Goal: Information Seeking & Learning: Check status

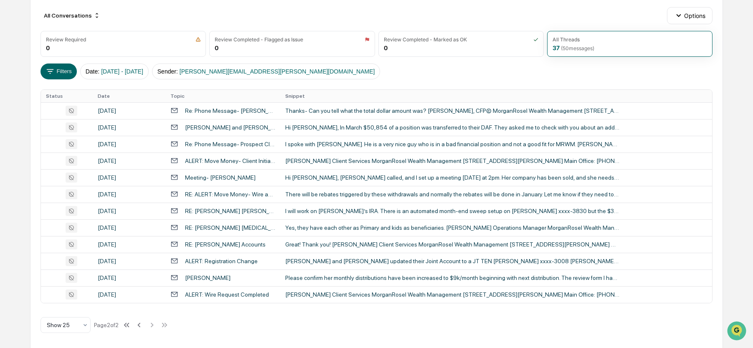
scroll to position [92, 0]
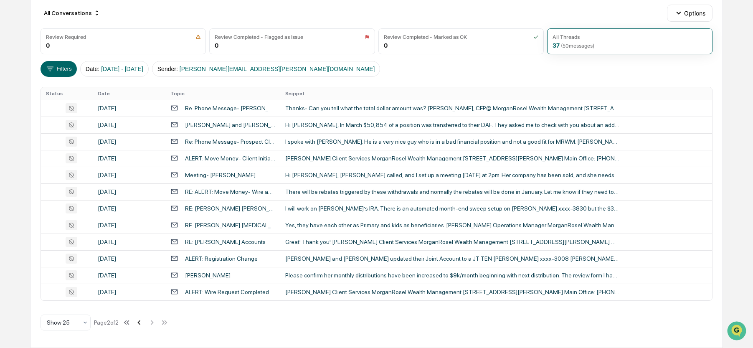
click at [144, 323] on icon at bounding box center [139, 322] width 9 height 9
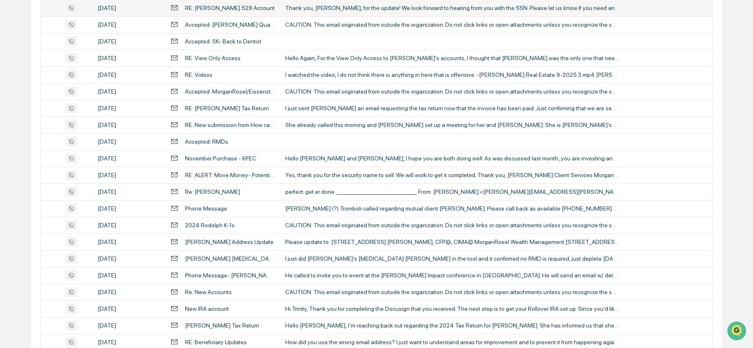
scroll to position [301, 0]
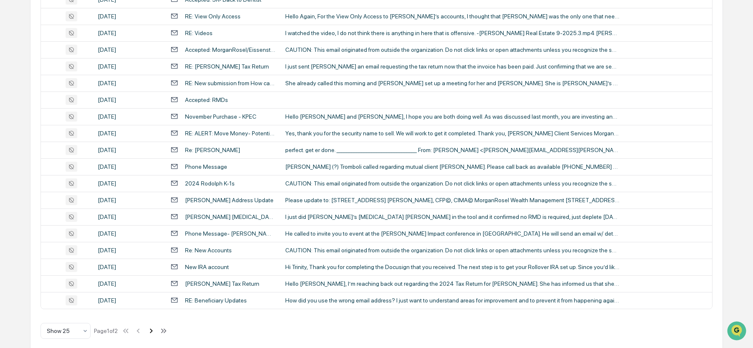
click at [155, 332] on icon at bounding box center [151, 330] width 9 height 9
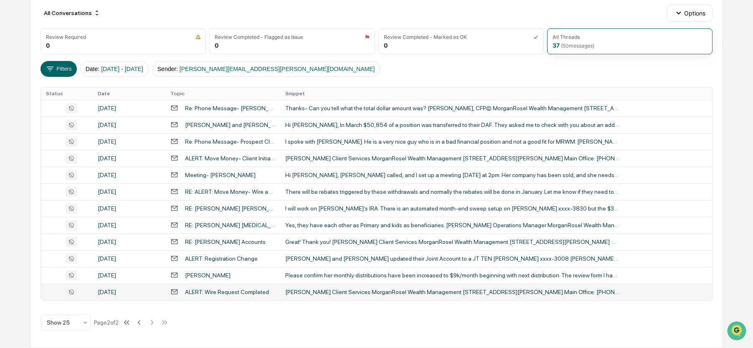
click at [199, 294] on div "ALERT: Wire Request Completed" at bounding box center [227, 292] width 84 height 7
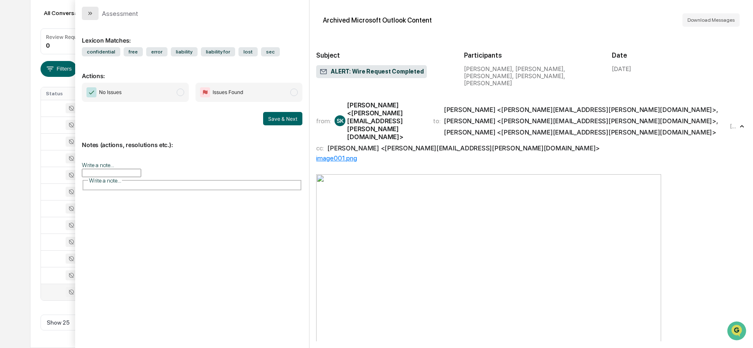
click at [91, 12] on icon "modal" at bounding box center [90, 13] width 7 height 7
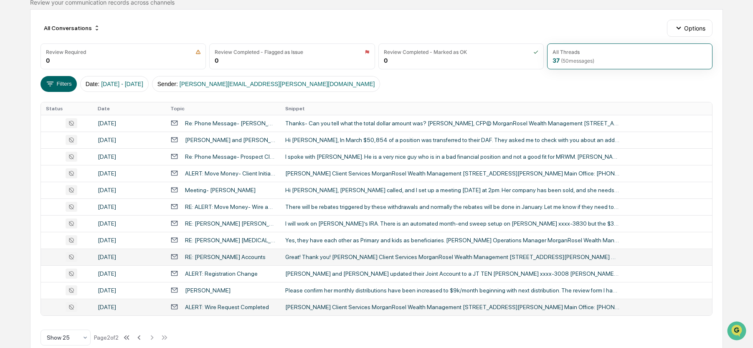
scroll to position [92, 0]
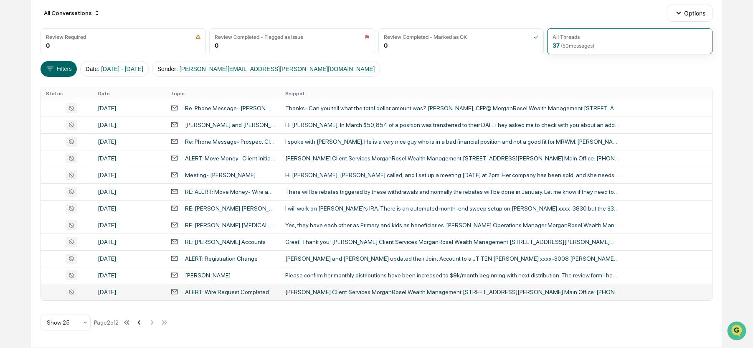
click at [143, 322] on icon at bounding box center [139, 322] width 9 height 9
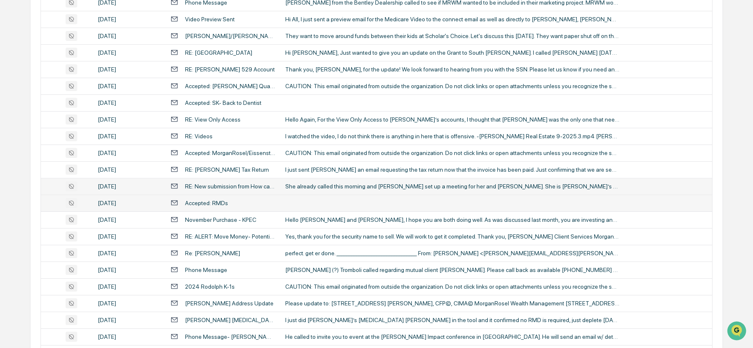
scroll to position [309, 0]
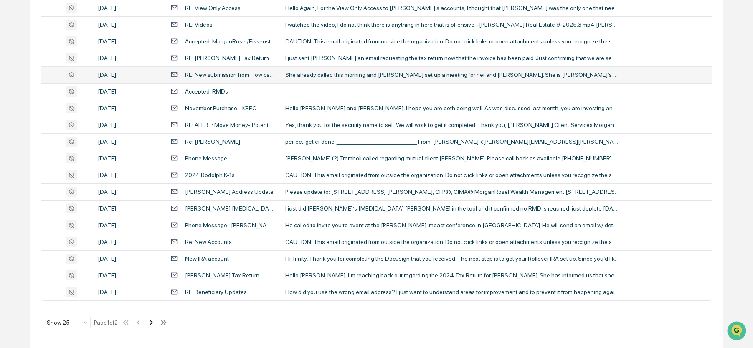
click at [154, 322] on icon at bounding box center [151, 322] width 9 height 9
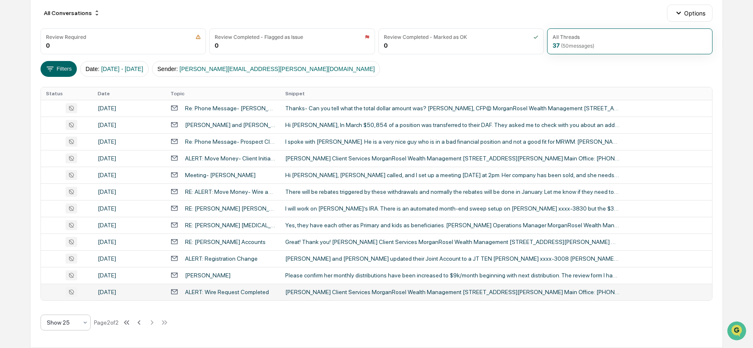
click at [85, 323] on icon at bounding box center [85, 322] width 7 height 7
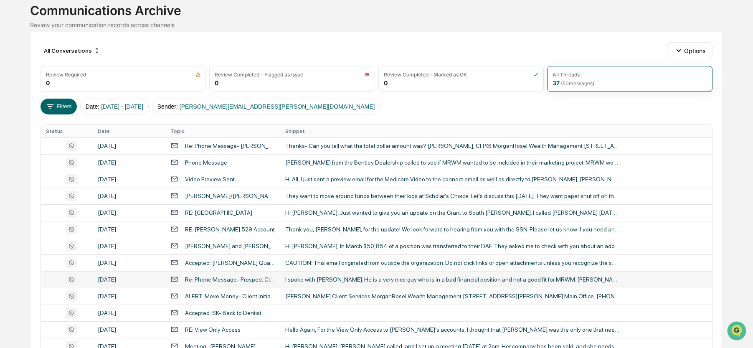
scroll to position [50, 0]
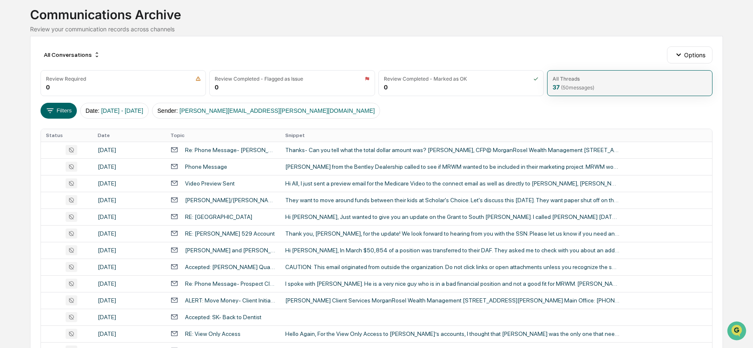
click at [554, 86] on div "37 ( 50 messages)" at bounding box center [574, 87] width 42 height 7
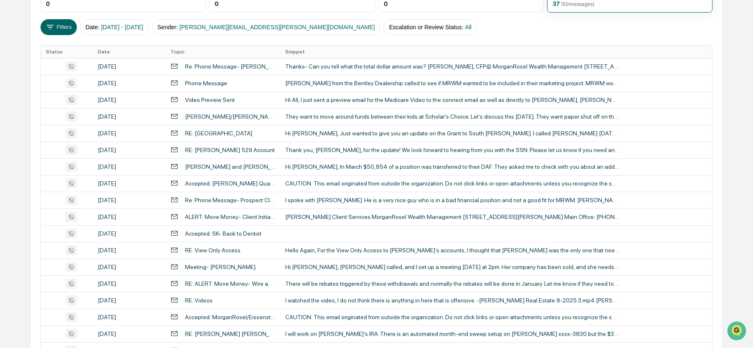
scroll to position [0, 0]
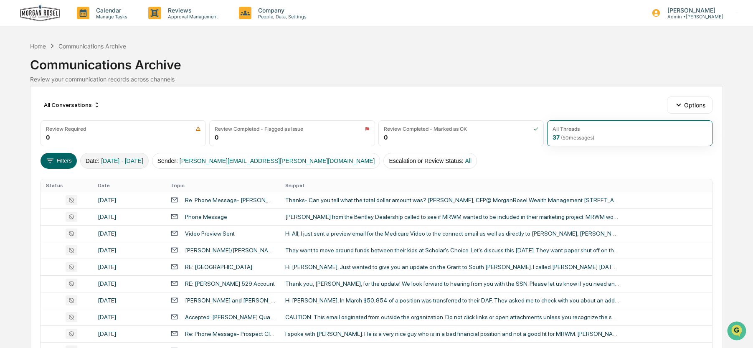
click at [133, 160] on span "[DATE] - [DATE]" at bounding box center [122, 161] width 42 height 7
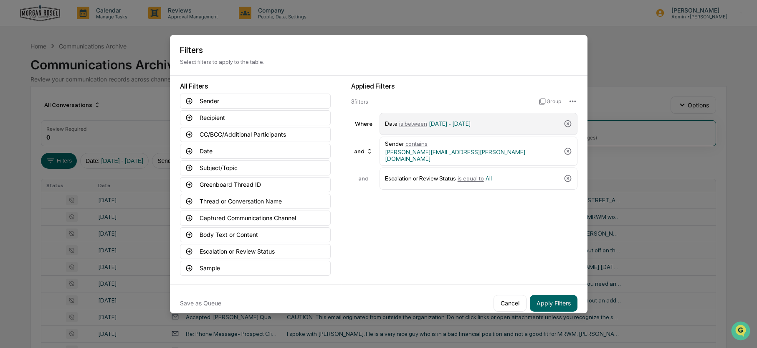
click at [463, 125] on span "[DATE] - [DATE]" at bounding box center [450, 123] width 42 height 7
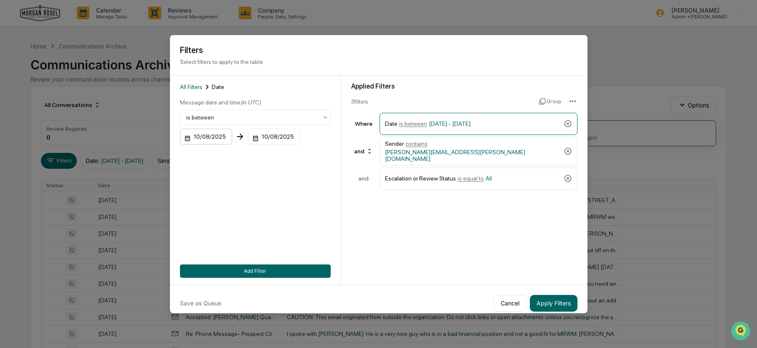
click at [206, 133] on div "10/08/2025" at bounding box center [206, 137] width 52 height 16
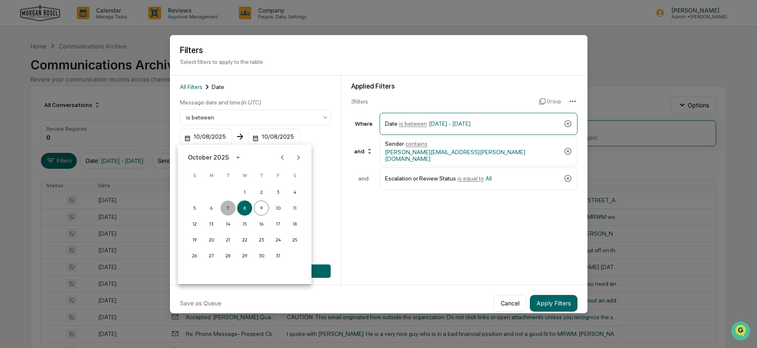
click at [227, 206] on button "7" at bounding box center [228, 208] width 15 height 15
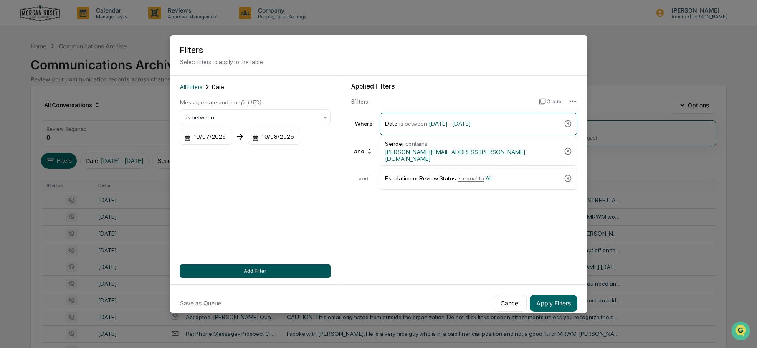
click at [258, 273] on button "Add Filter" at bounding box center [255, 270] width 151 height 13
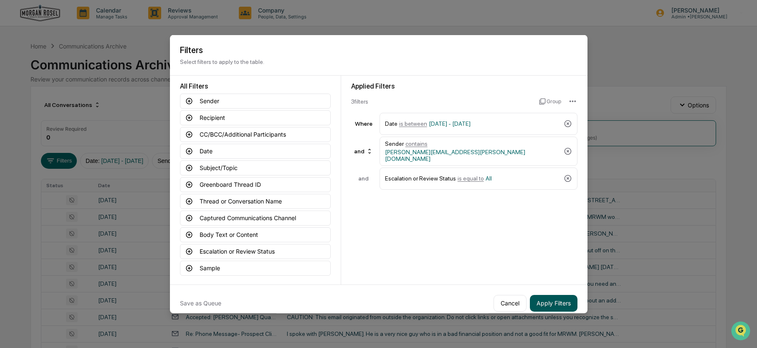
click at [552, 301] on button "Apply Filters" at bounding box center [554, 303] width 48 height 17
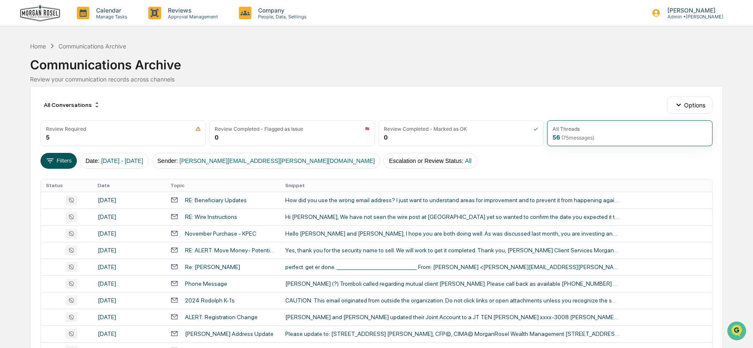
click at [66, 161] on button "Filters" at bounding box center [59, 161] width 36 height 16
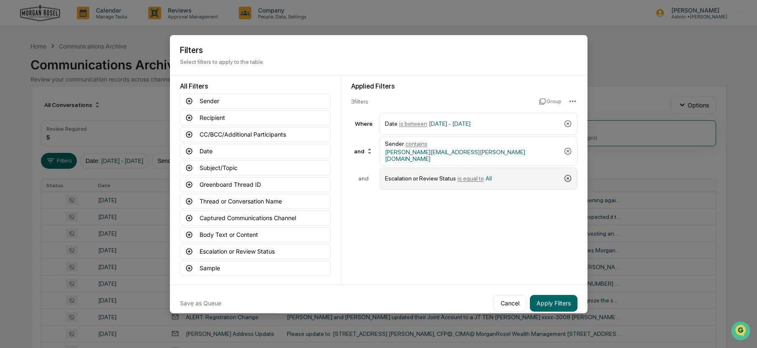
click at [566, 174] on icon at bounding box center [568, 178] width 8 height 8
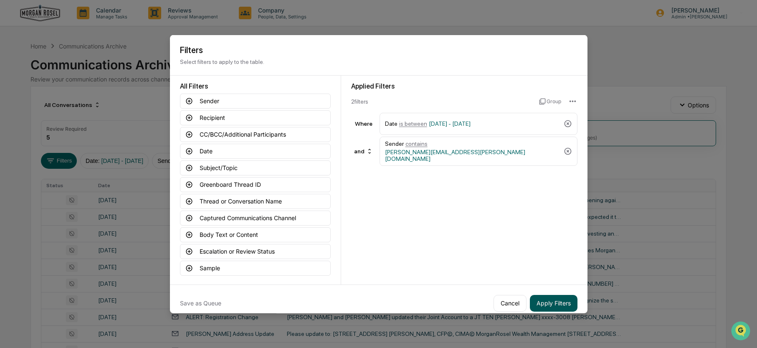
click at [561, 300] on button "Apply Filters" at bounding box center [554, 303] width 48 height 17
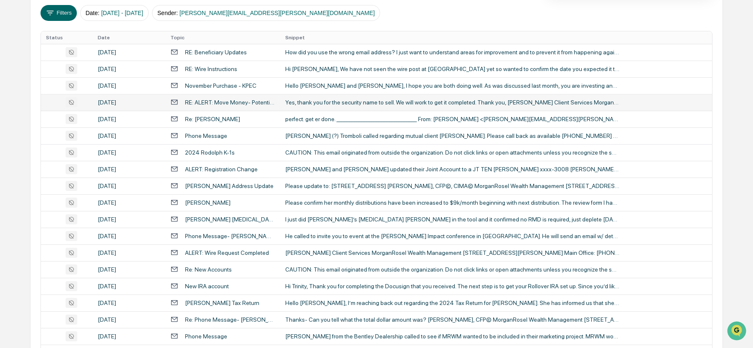
scroll to position [125, 0]
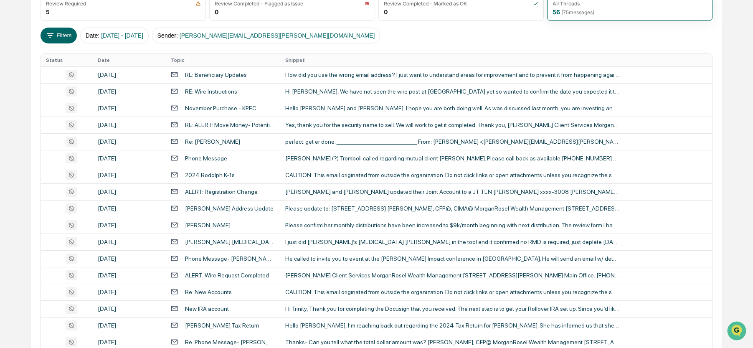
click at [177, 61] on th "Topic" at bounding box center [222, 60] width 115 height 13
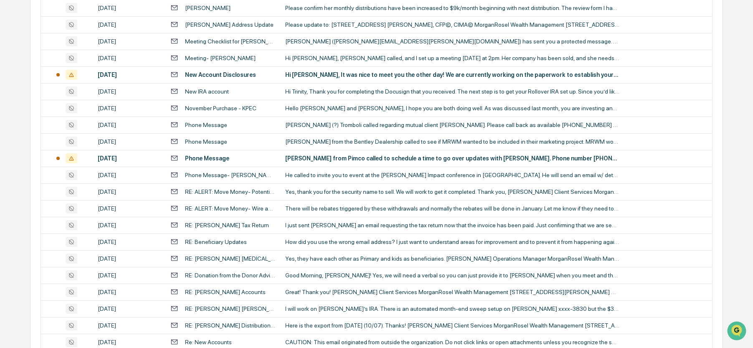
scroll to position [501, 0]
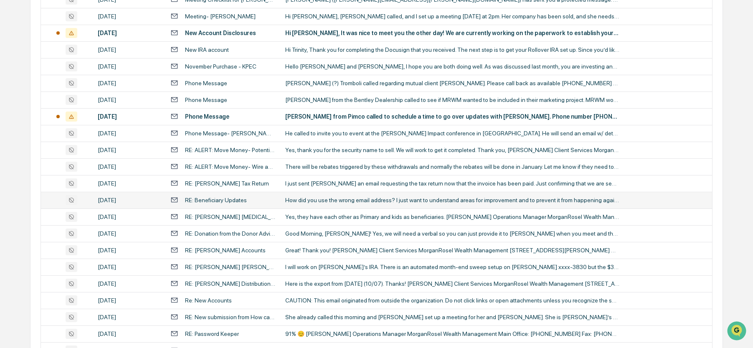
click at [217, 203] on div "RE: Beneficiary Updates" at bounding box center [216, 200] width 62 height 7
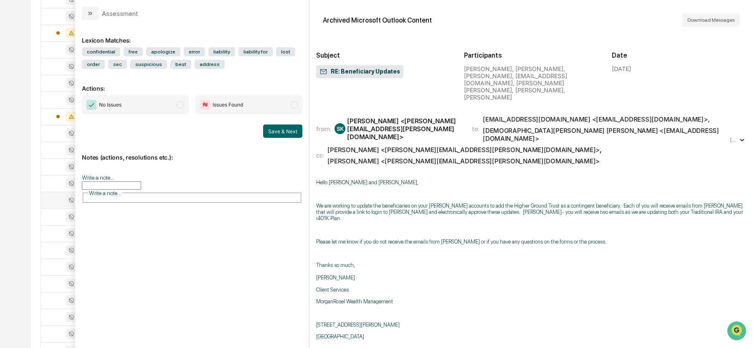
click at [741, 139] on icon "modal" at bounding box center [743, 140] width 4 height 2
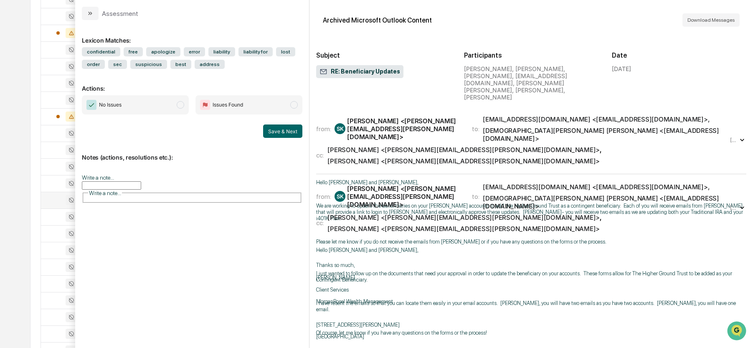
click at [738, 203] on icon "modal" at bounding box center [742, 207] width 8 height 8
click at [741, 206] on icon "modal" at bounding box center [743, 207] width 4 height 2
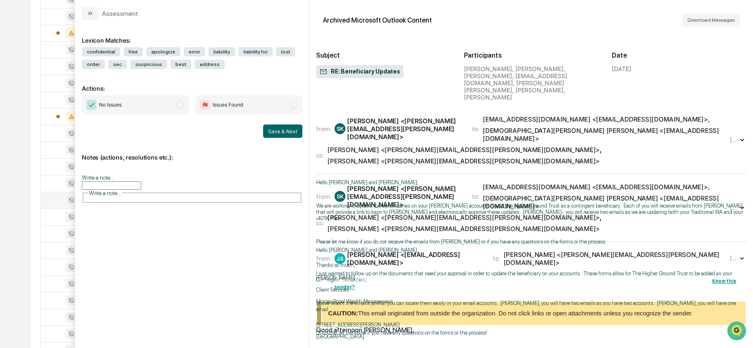
click at [738, 254] on icon "modal" at bounding box center [742, 258] width 8 height 8
click at [741, 257] on icon "modal" at bounding box center [743, 258] width 4 height 2
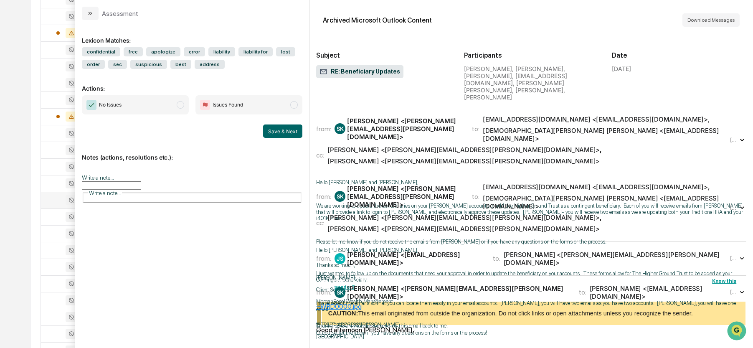
click at [738, 288] on icon "modal" at bounding box center [742, 292] width 8 height 8
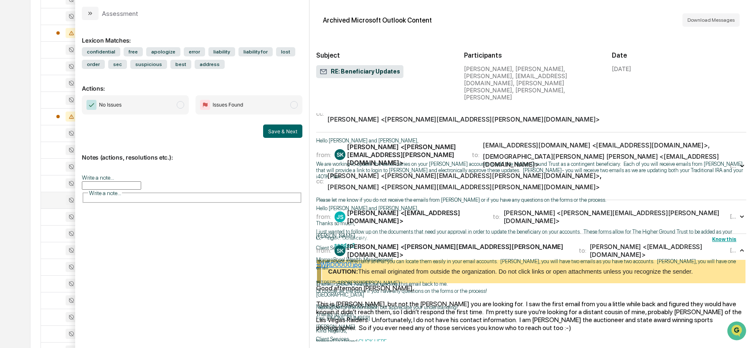
scroll to position [84, 0]
